Goal: Task Accomplishment & Management: Use online tool/utility

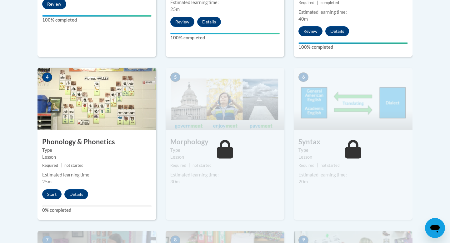
scroll to position [365, 0]
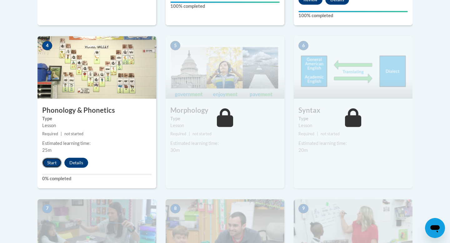
click at [54, 164] on button "Start" at bounding box center [51, 163] width 19 height 10
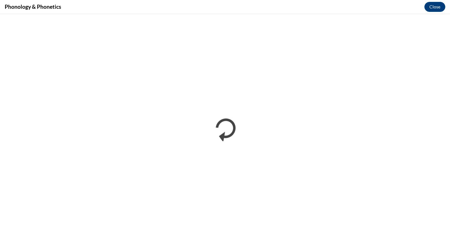
scroll to position [0, 0]
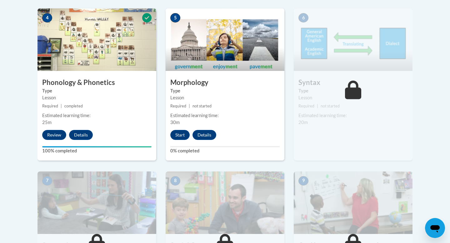
scroll to position [395, 0]
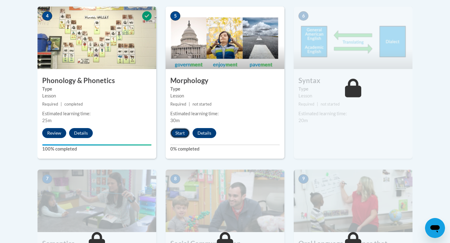
click at [174, 132] on button "Start" at bounding box center [179, 133] width 19 height 10
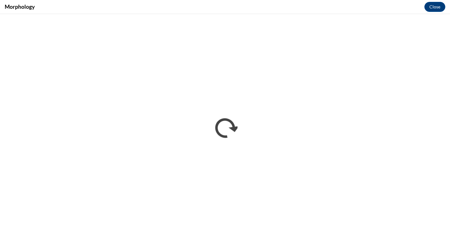
scroll to position [0, 0]
